Goal: Transaction & Acquisition: Purchase product/service

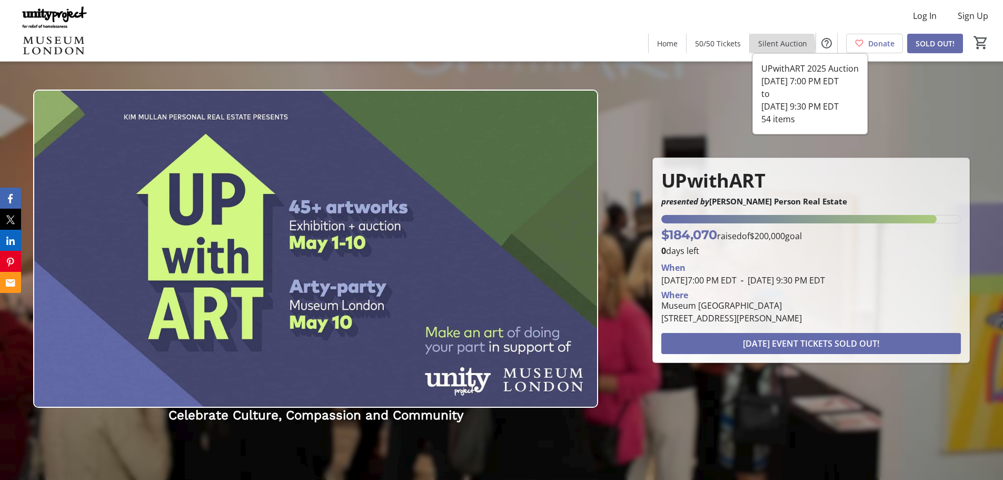
click at [779, 46] on span "Silent Auction" at bounding box center [782, 43] width 49 height 11
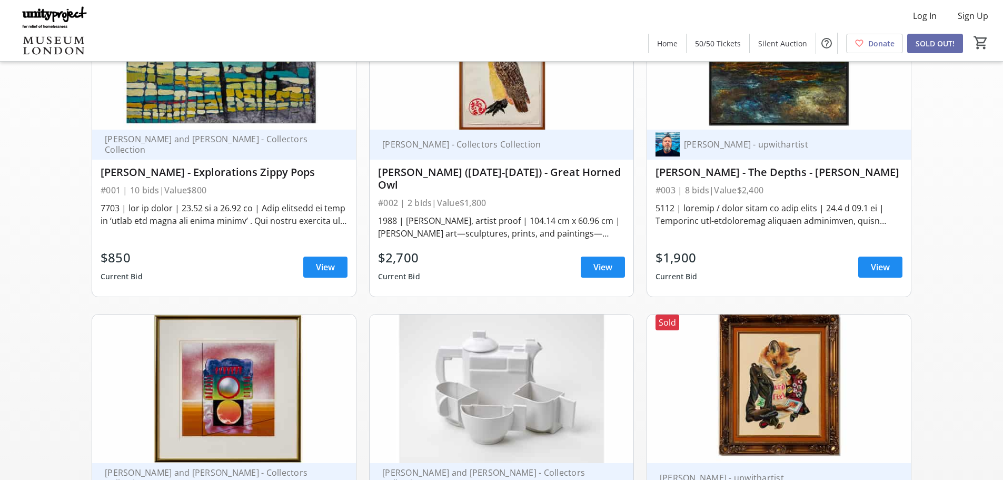
scroll to position [211, 0]
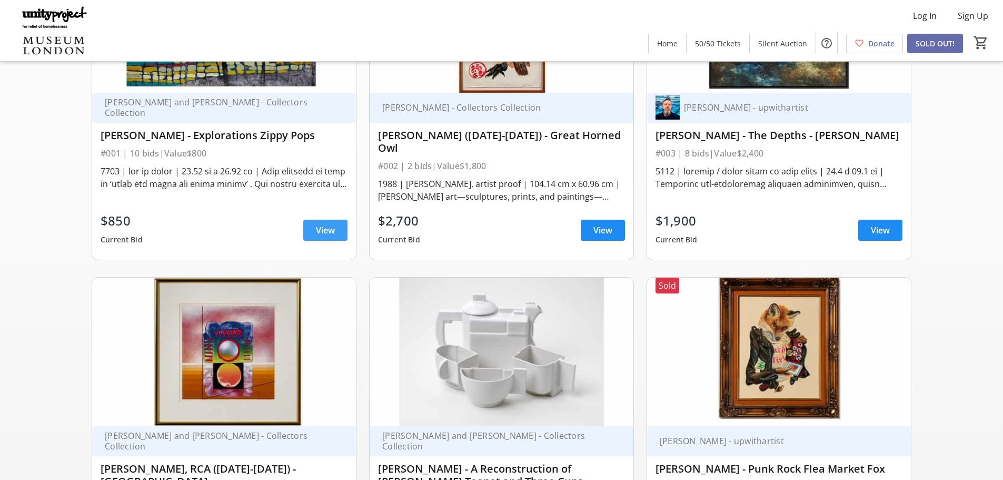
click at [335, 217] on span at bounding box center [325, 229] width 44 height 25
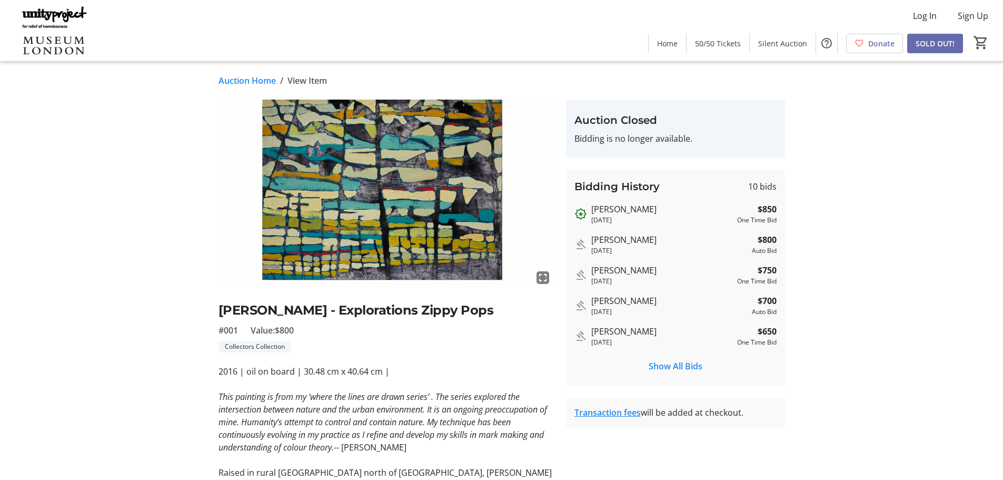
click at [159, 260] on div "fullscreen [PERSON_NAME] - Explorations Zippy Pops #001 Value: $800 Collectors …" at bounding box center [501, 404] width 695 height 609
click at [737, 47] on span "50/50 Tickets" at bounding box center [718, 43] width 46 height 11
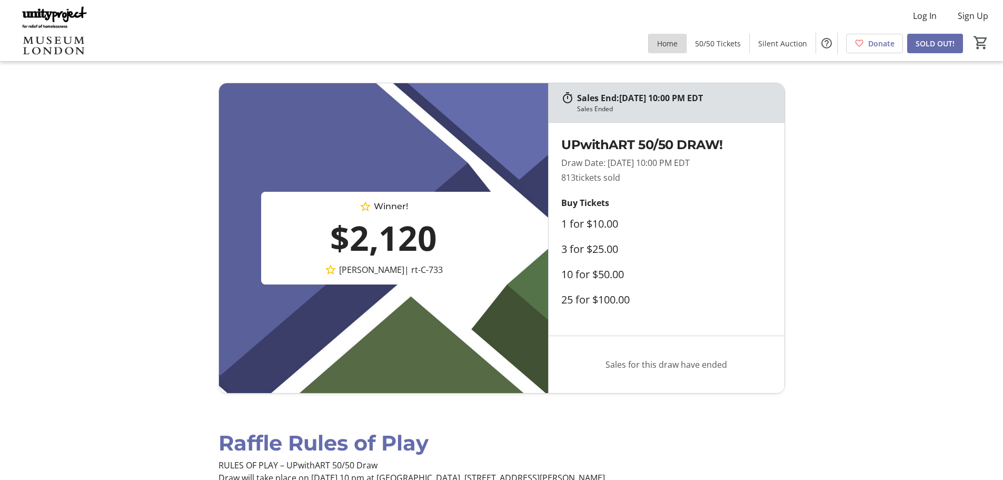
click at [668, 43] on span "Home" at bounding box center [667, 43] width 21 height 11
